Goal: Navigation & Orientation: Understand site structure

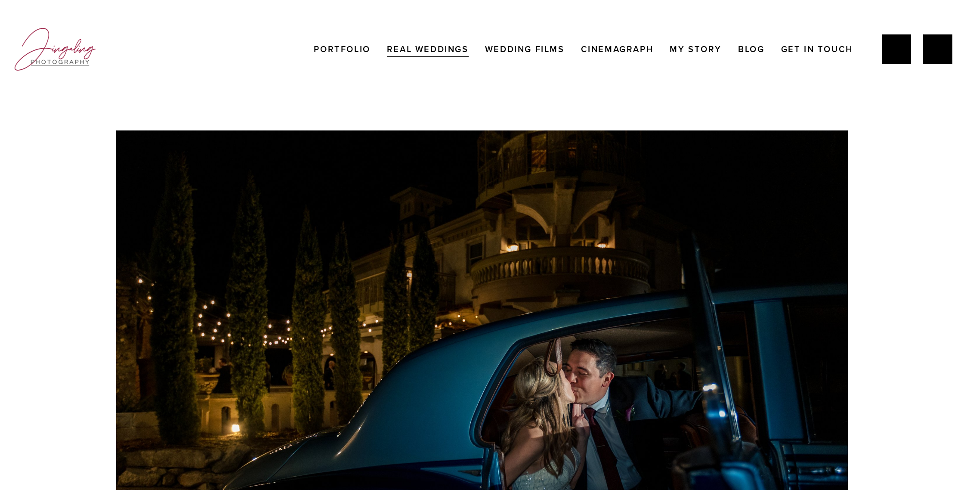
click at [440, 51] on link "Real Weddings" at bounding box center [428, 48] width 82 height 17
click at [551, 46] on link "Wedding Films" at bounding box center [525, 48] width 80 height 17
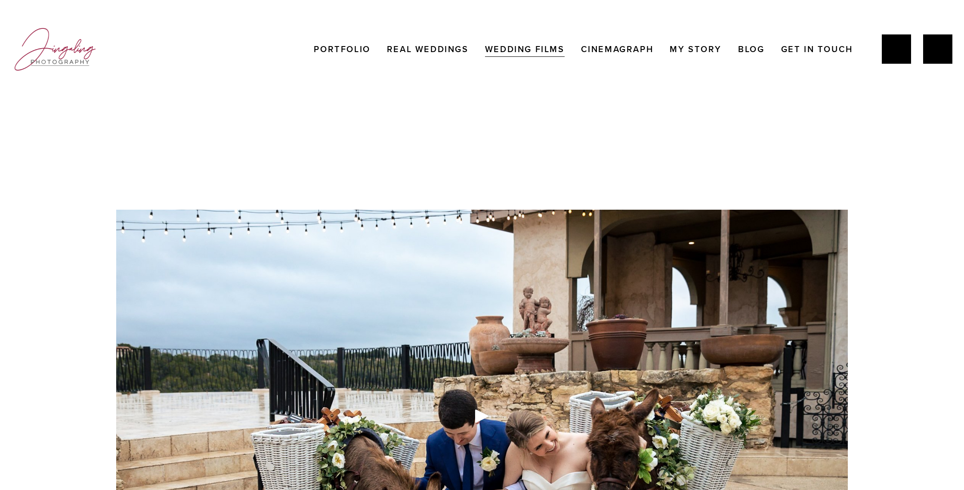
click at [618, 50] on link "Cinemagraph" at bounding box center [617, 48] width 73 height 17
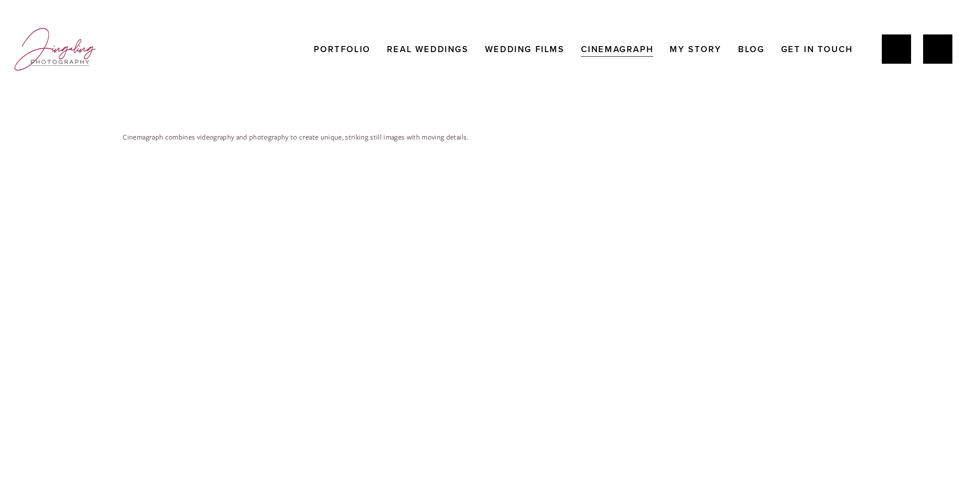
click at [684, 50] on link "My Story" at bounding box center [696, 48] width 52 height 17
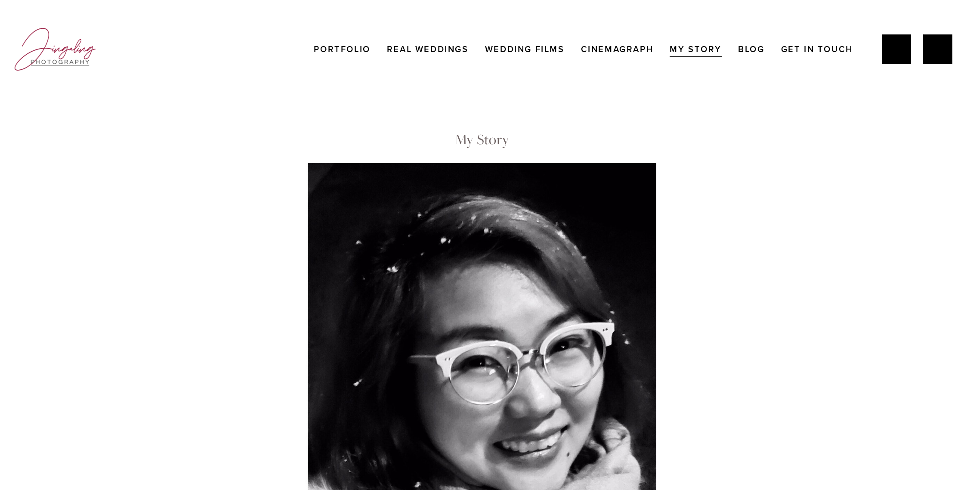
click at [342, 45] on link "Portfolio" at bounding box center [342, 48] width 56 height 17
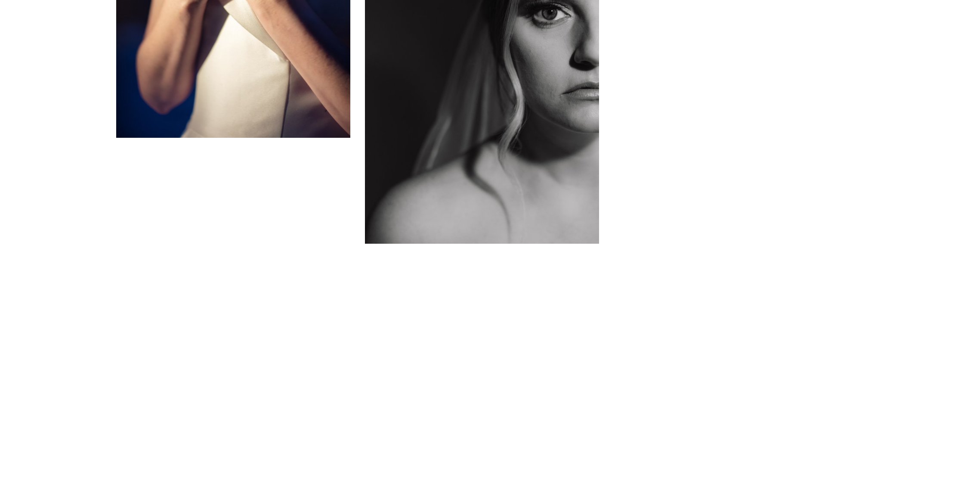
scroll to position [4335, 0]
